Goal: Transaction & Acquisition: Book appointment/travel/reservation

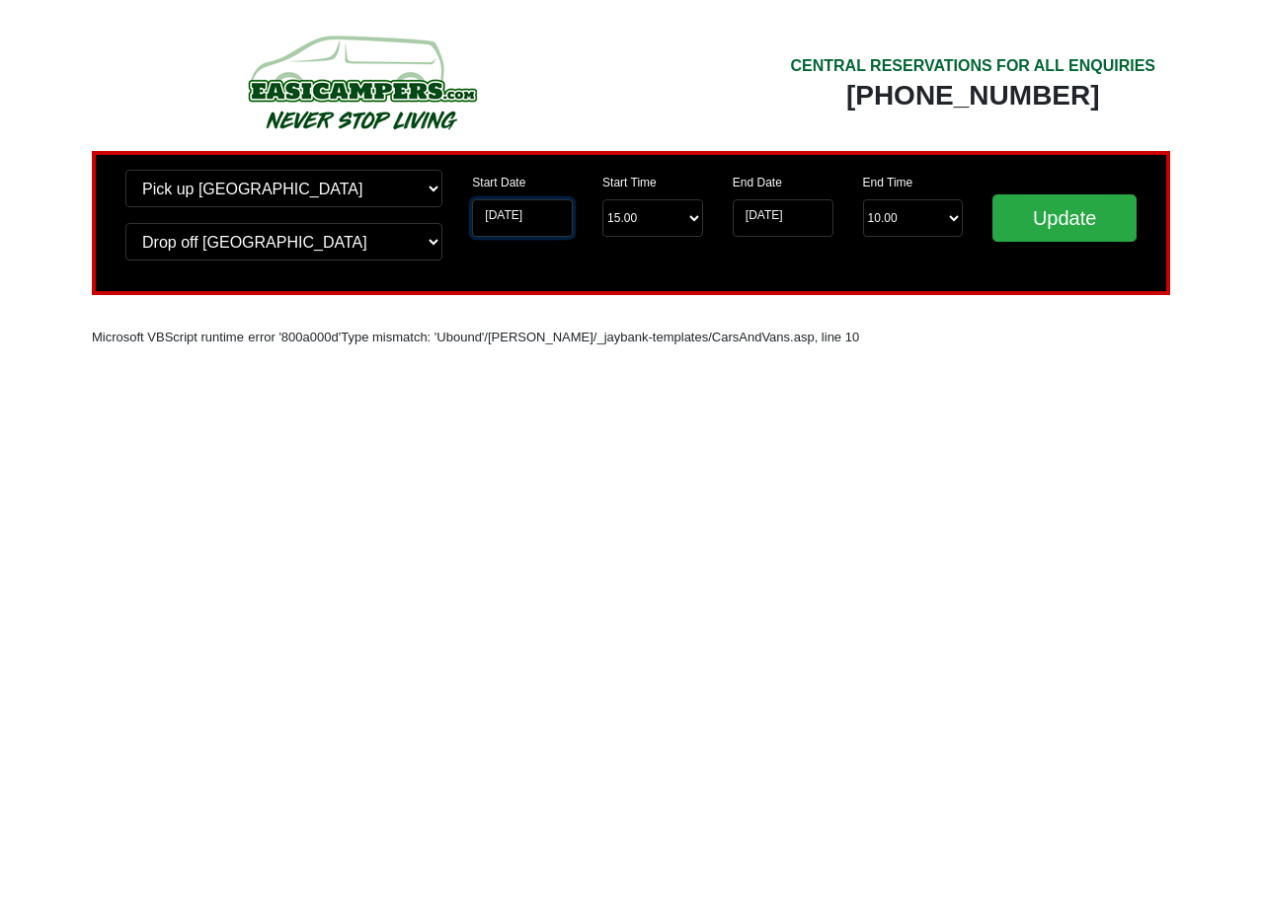
click at [524, 217] on input "10-10-2025" at bounding box center [522, 218] width 101 height 38
click at [480, 207] on input "10-10-2025" at bounding box center [522, 218] width 101 height 38
click at [496, 212] on input "10-10-2025" at bounding box center [522, 218] width 101 height 38
drag, startPoint x: 499, startPoint y: 214, endPoint x: 471, endPoint y: 213, distance: 27.7
click at [471, 213] on div "Start Date 10-10-2025" at bounding box center [522, 211] width 130 height 83
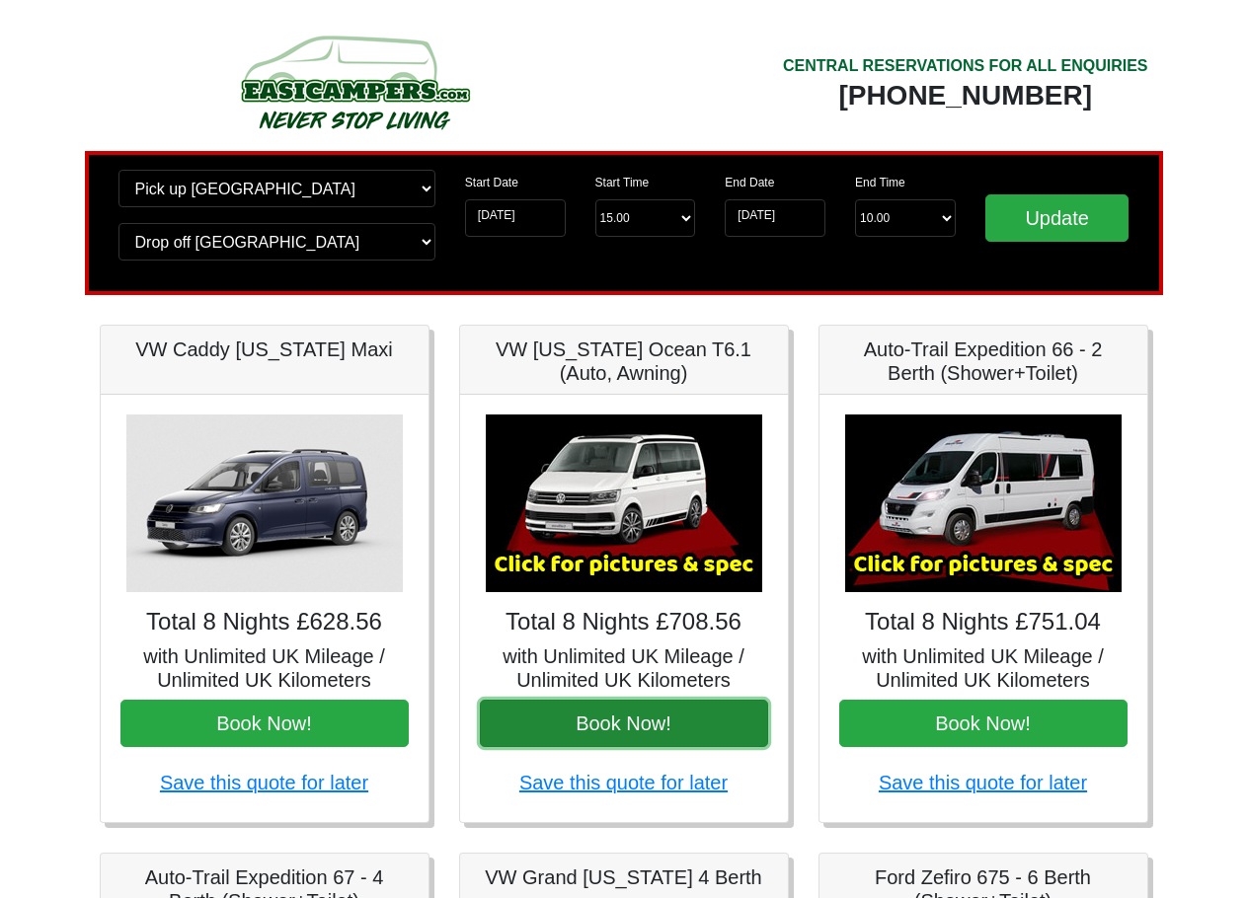
click at [557, 715] on button "Book Now!" at bounding box center [624, 723] width 288 height 47
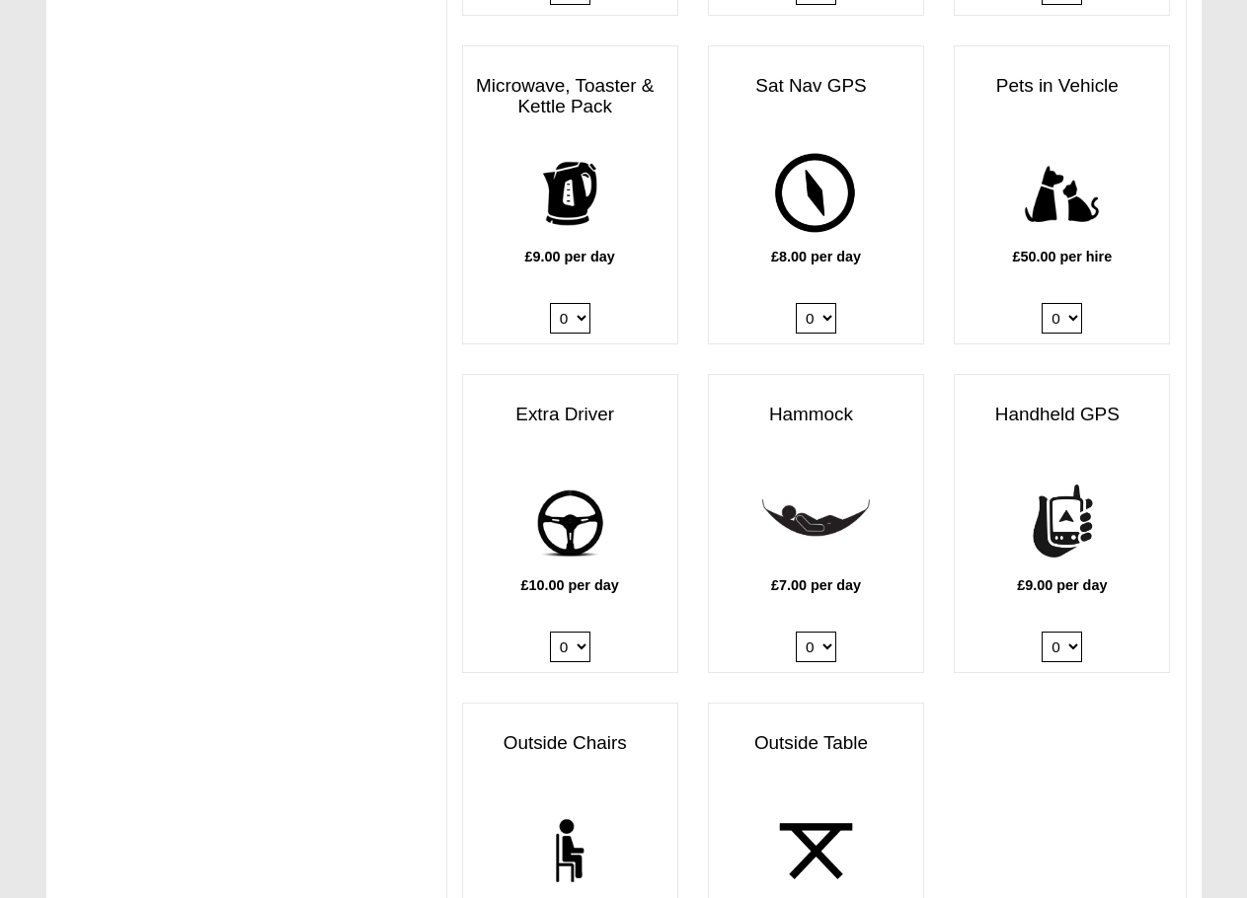
scroll to position [2567, 0]
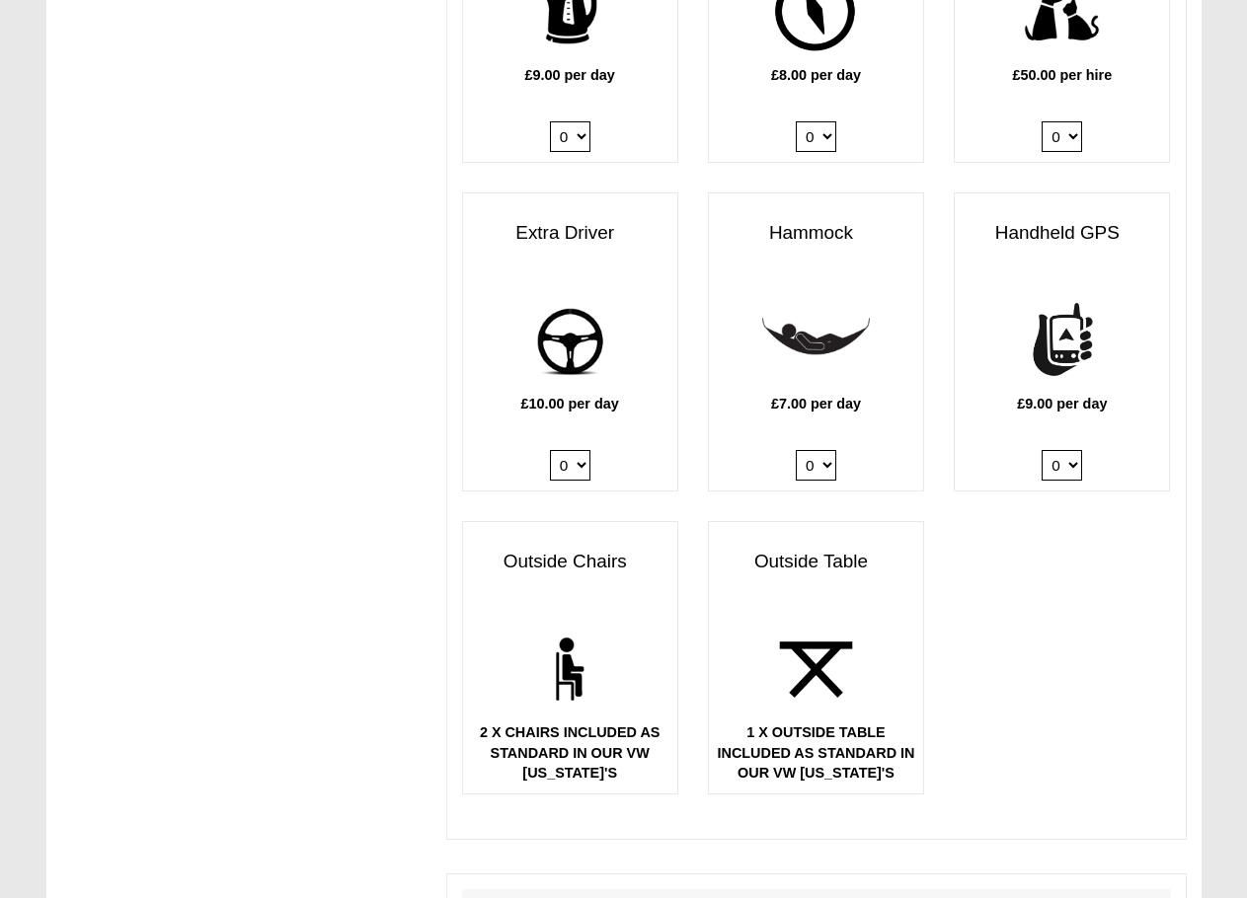
click at [795, 577] on div "Outside Table" at bounding box center [816, 579] width 214 height 74
click at [616, 585] on div "Outside Chairs" at bounding box center [570, 579] width 214 height 74
